Goal: Information Seeking & Learning: Find specific fact

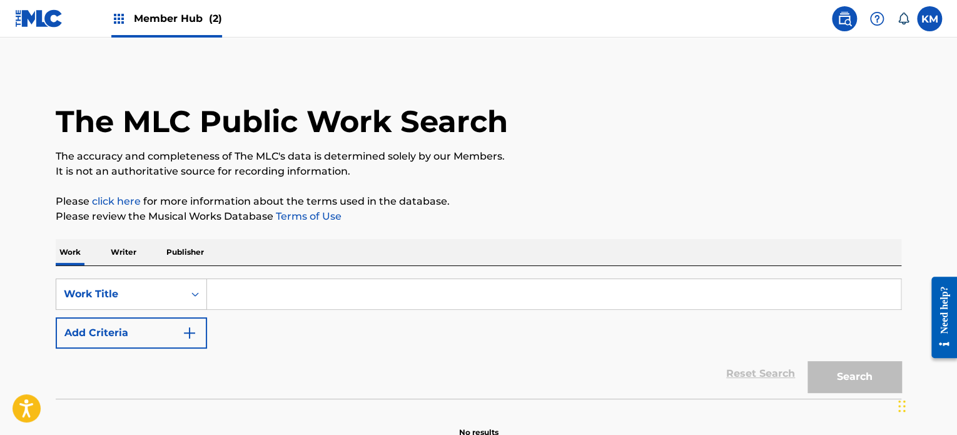
click at [188, 22] on span "Member Hub (2)" at bounding box center [178, 18] width 88 height 14
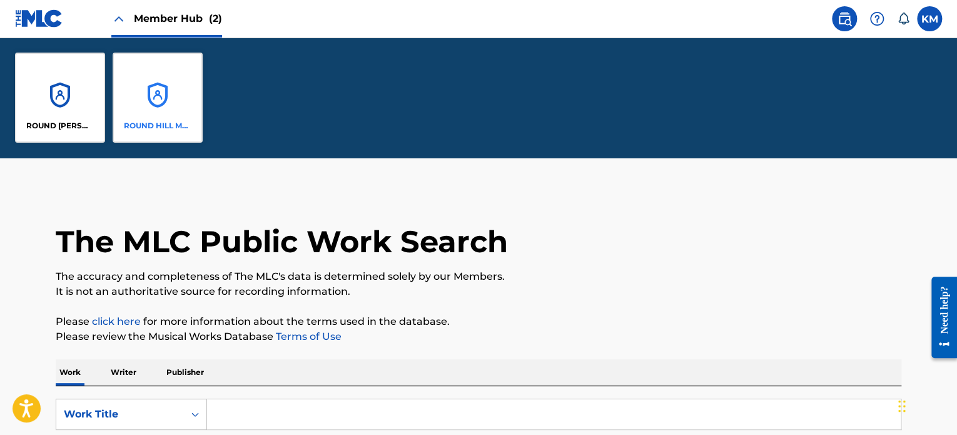
click at [172, 91] on div "ROUND HILL MUSIC" at bounding box center [158, 98] width 90 height 90
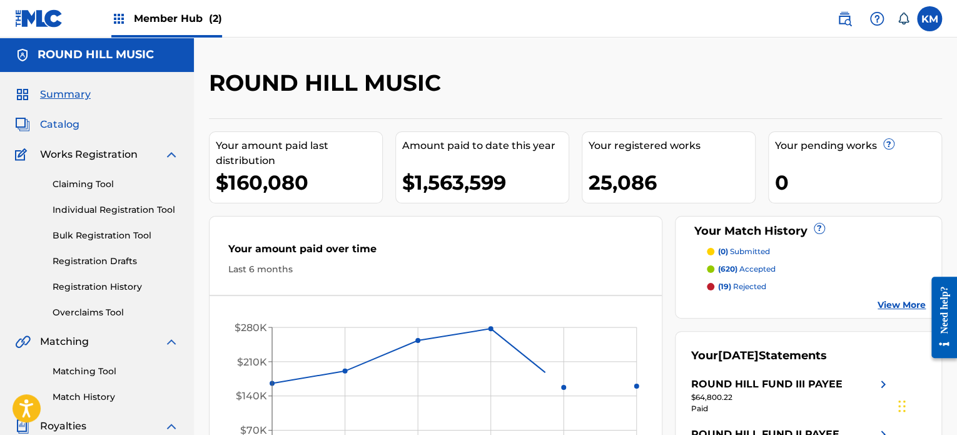
click at [63, 126] on span "Catalog" at bounding box center [59, 124] width 39 height 15
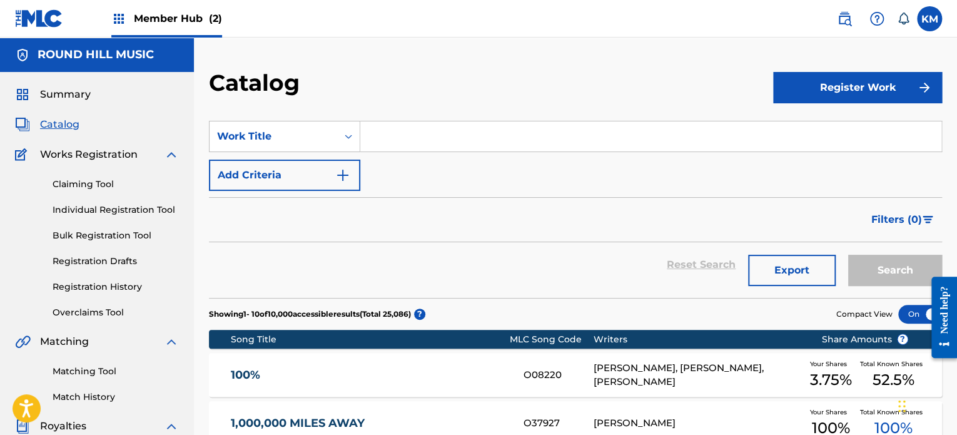
click at [416, 145] on input "Search Form" at bounding box center [650, 136] width 581 height 30
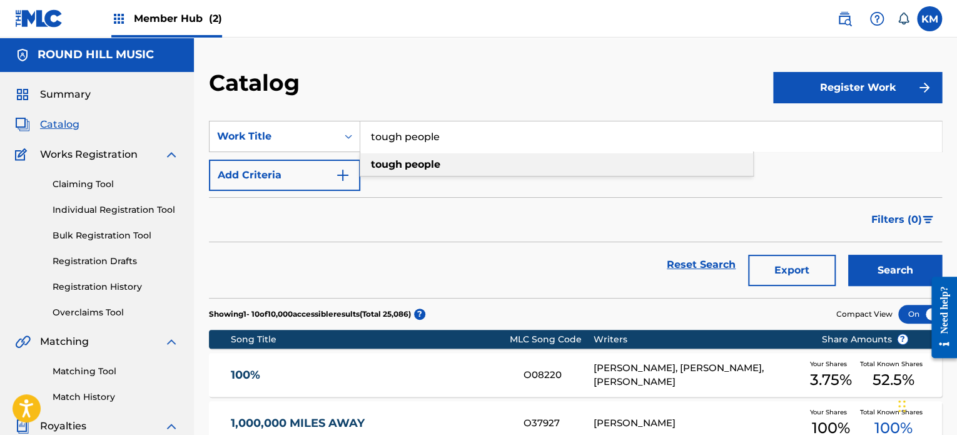
type input "tough people"
click at [415, 163] on strong "people" at bounding box center [423, 164] width 36 height 12
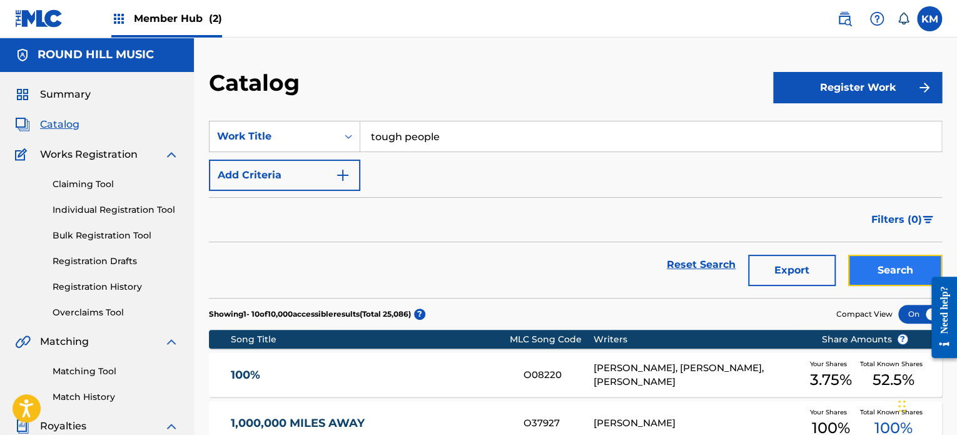
click at [913, 276] on button "Search" at bounding box center [895, 270] width 94 height 31
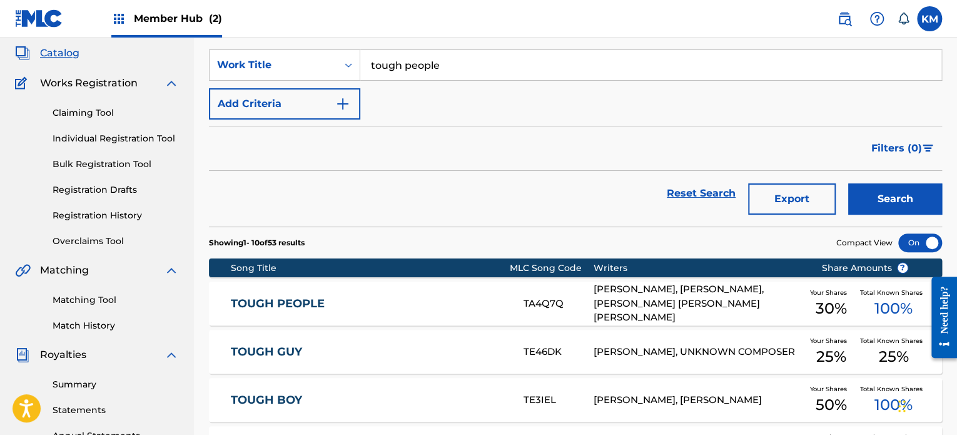
scroll to position [72, 0]
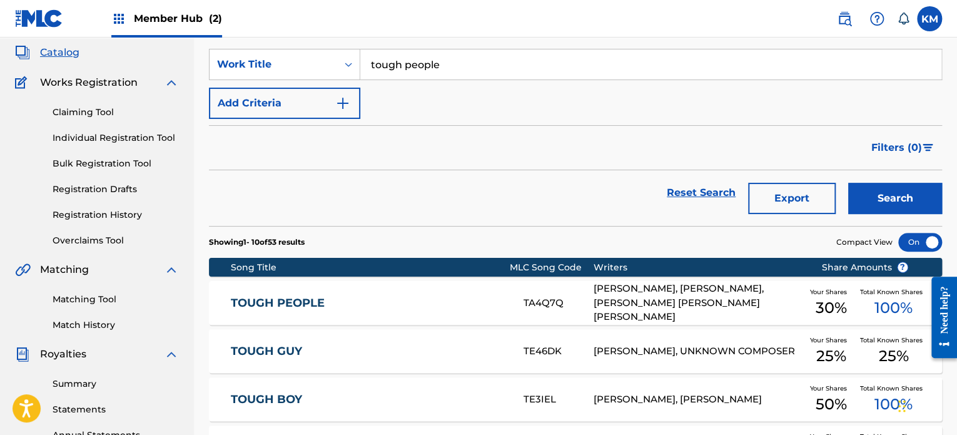
click at [633, 296] on div "[PERSON_NAME], [PERSON_NAME], [PERSON_NAME] [PERSON_NAME] [PERSON_NAME]" at bounding box center [697, 302] width 209 height 43
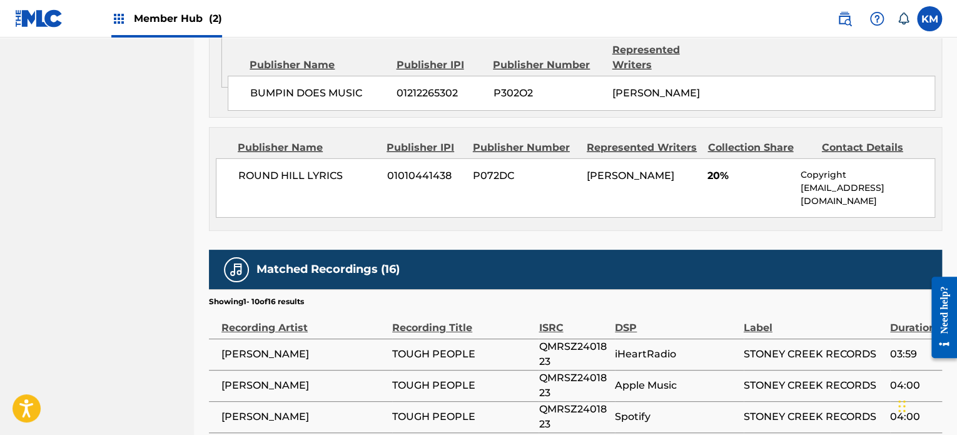
scroll to position [2115, 0]
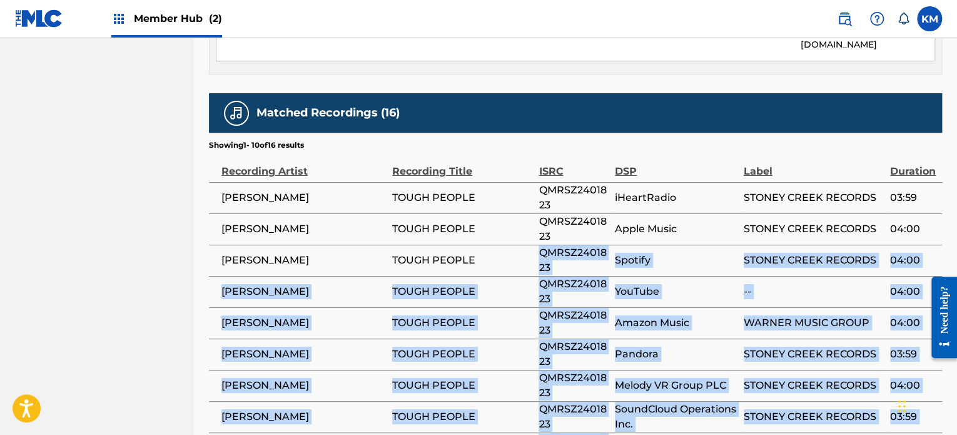
drag, startPoint x: 538, startPoint y: 297, endPoint x: 503, endPoint y: 73, distance: 227.2
click at [503, 182] on tbody "[PERSON_NAME] TOUGH PEOPLE QMRSZ2401823 iHeartRadio STONEY CREEK RECORDS 03:59 …" at bounding box center [575, 338] width 733 height 313
click at [582, 401] on span "QMRSZ2401823" at bounding box center [573, 416] width 70 height 30
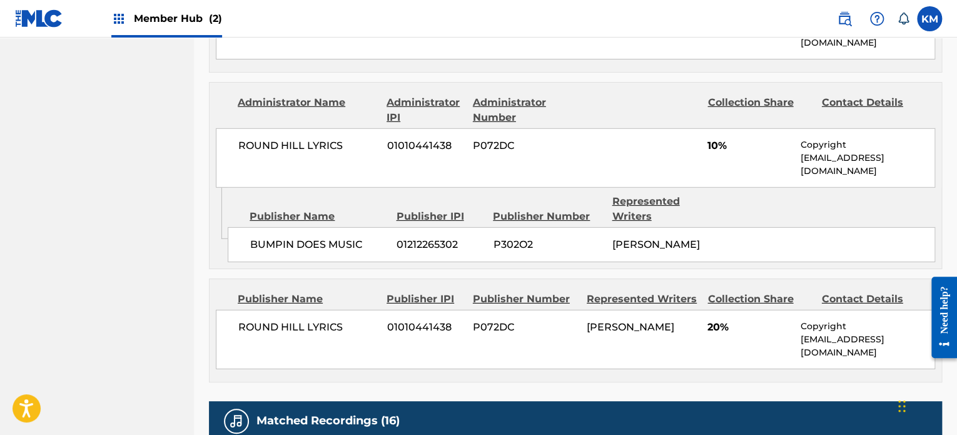
scroll to position [1587, 0]
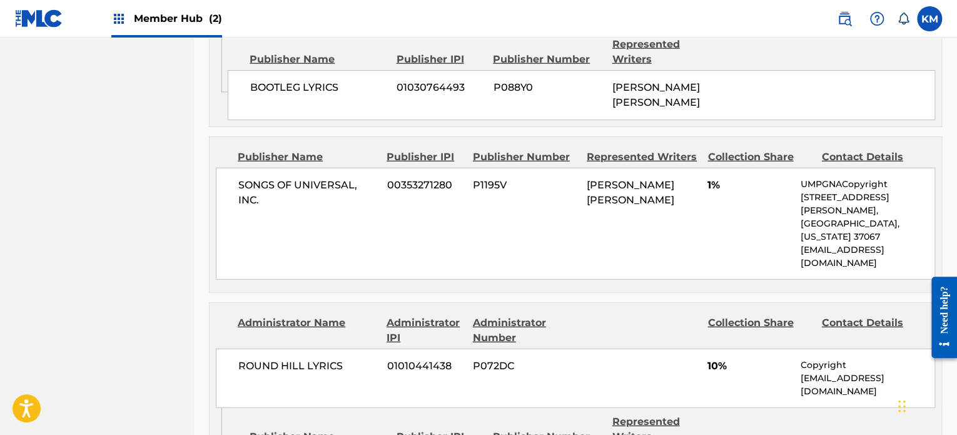
drag, startPoint x: 268, startPoint y: 373, endPoint x: 437, endPoint y: 377, distance: 169.5
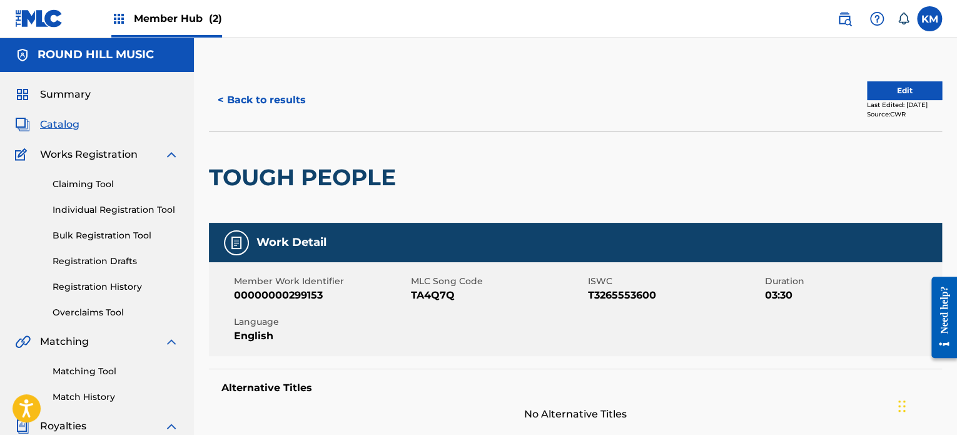
scroll to position [81, 0]
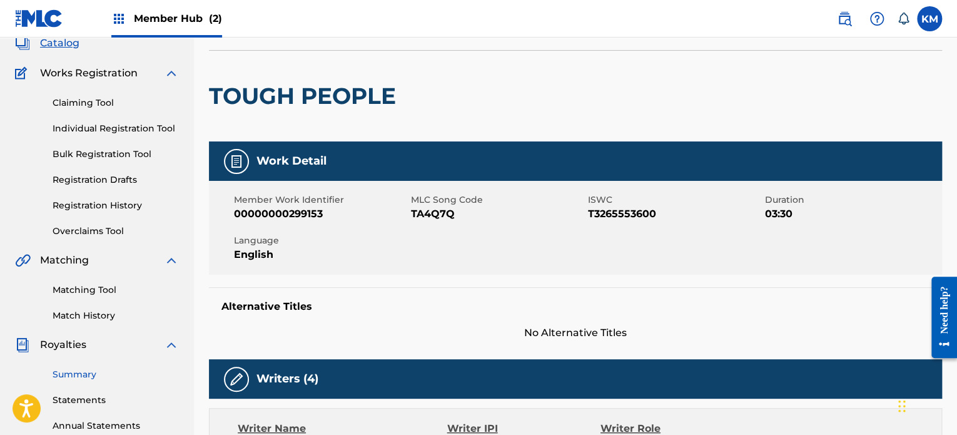
click at [90, 375] on link "Summary" at bounding box center [116, 374] width 126 height 13
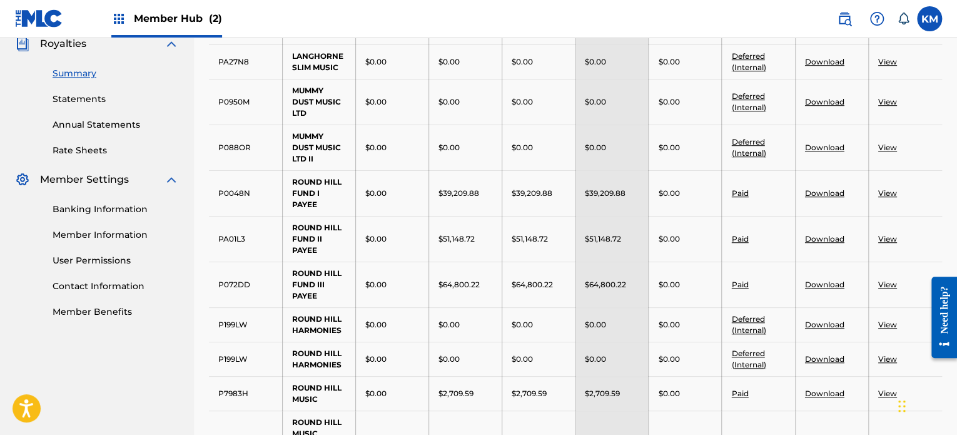
scroll to position [381, 0]
